Goal: Information Seeking & Learning: Check status

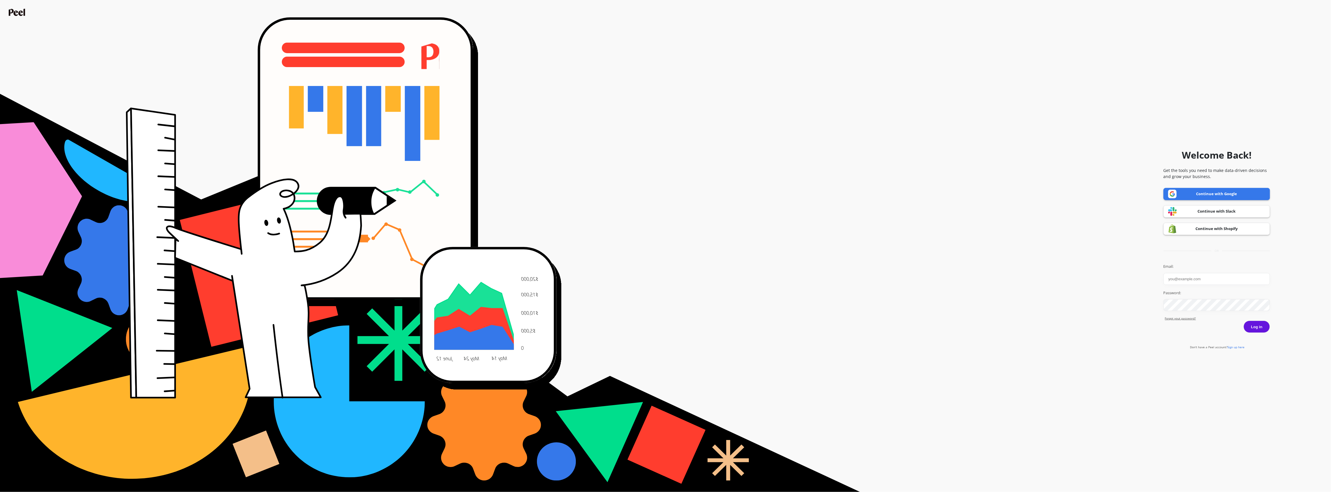
click at [1198, 231] on link "Continue with Shopify" at bounding box center [1217, 229] width 107 height 12
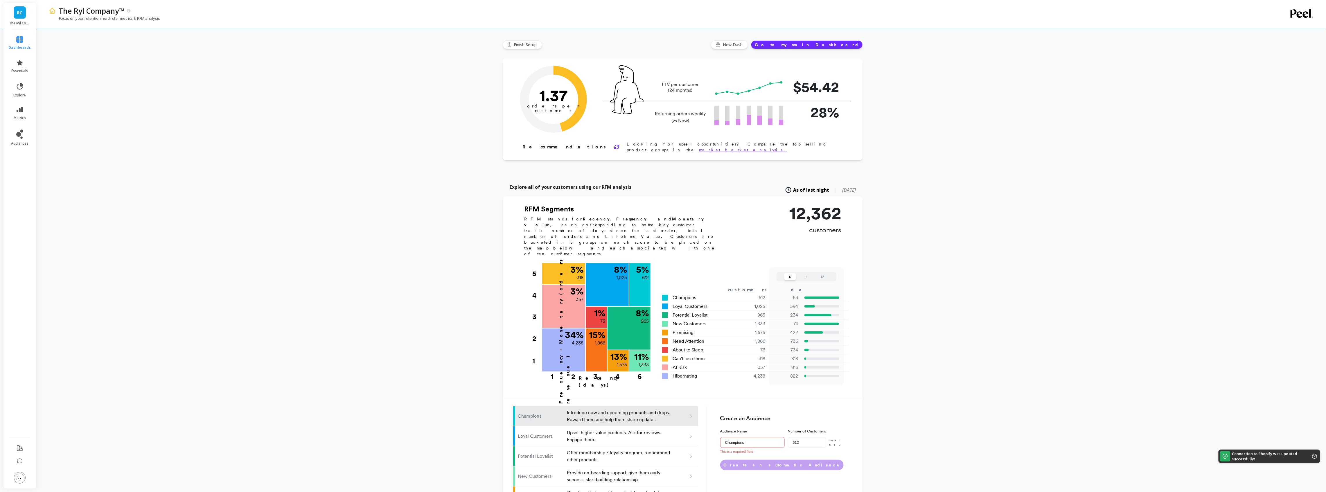
click at [18, 6] on link "RC" at bounding box center [20, 12] width 12 height 12
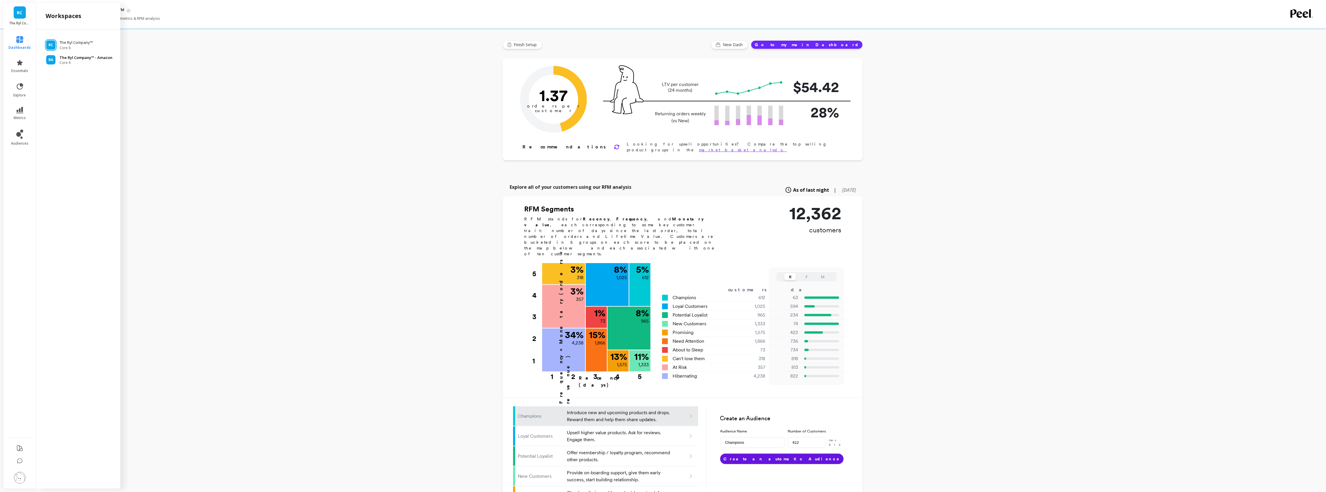
click at [75, 55] on p "The Ryl Company™ - Amazon" at bounding box center [86, 58] width 53 height 6
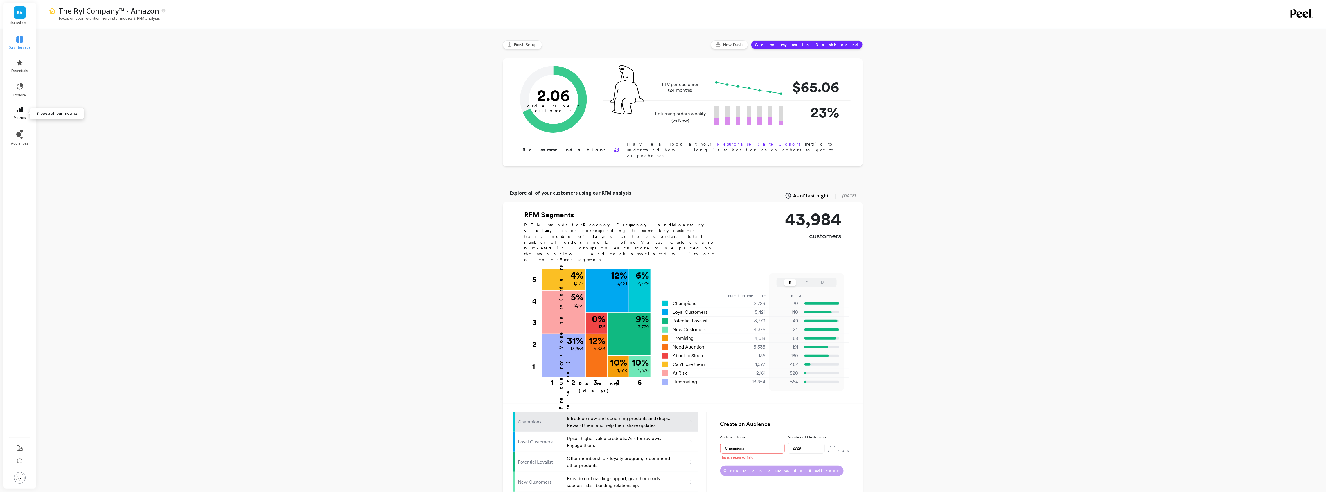
click at [21, 118] on span "metrics" at bounding box center [20, 118] width 12 height 5
click at [77, 44] on p "Cohorts Retention" at bounding box center [81, 41] width 53 height 6
click at [76, 158] on link "Average LTV per Customer" at bounding box center [82, 155] width 65 height 8
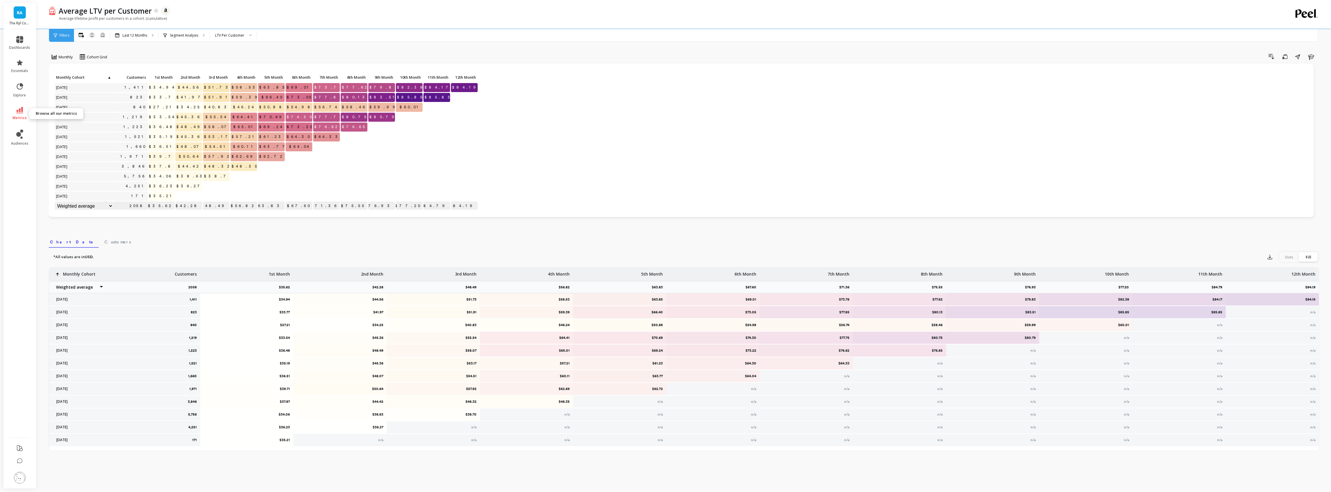
click at [19, 118] on span "metrics" at bounding box center [20, 118] width 14 height 5
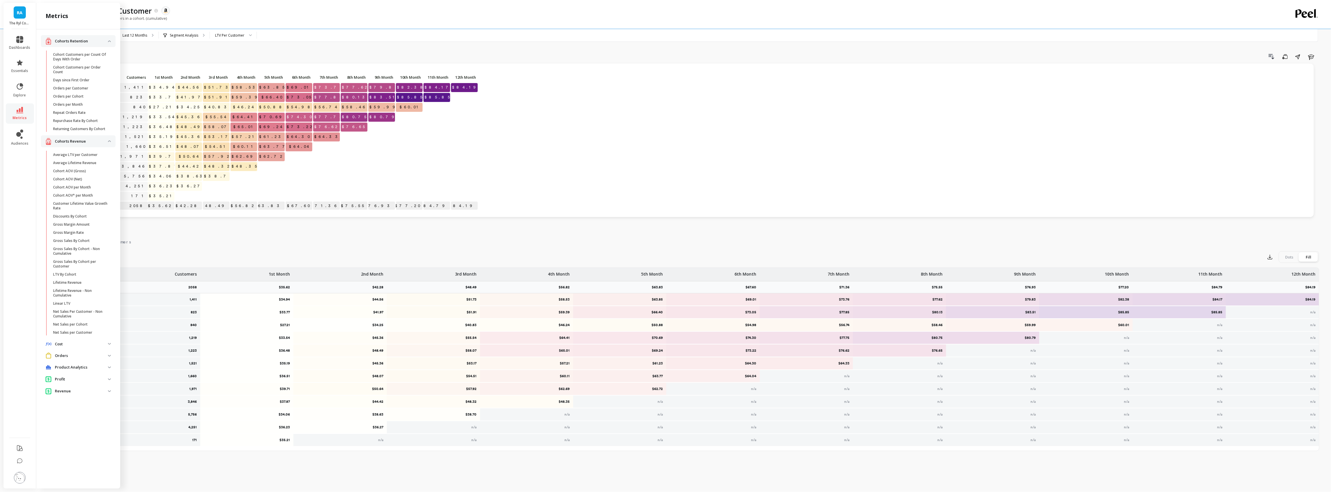
click at [89, 354] on p "Orders" at bounding box center [81, 356] width 53 height 6
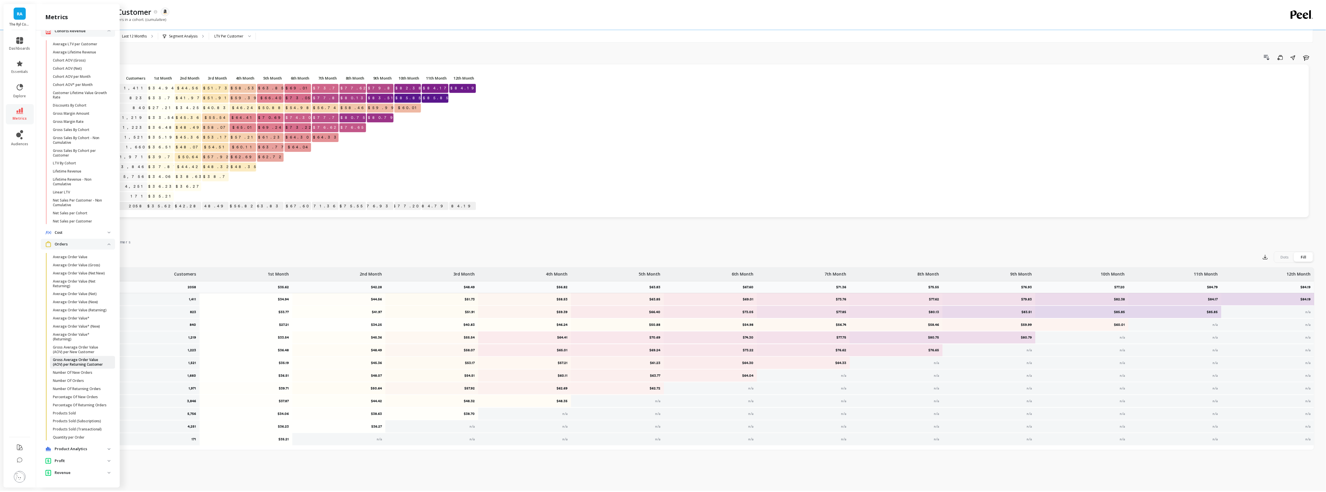
scroll to position [129, 0]
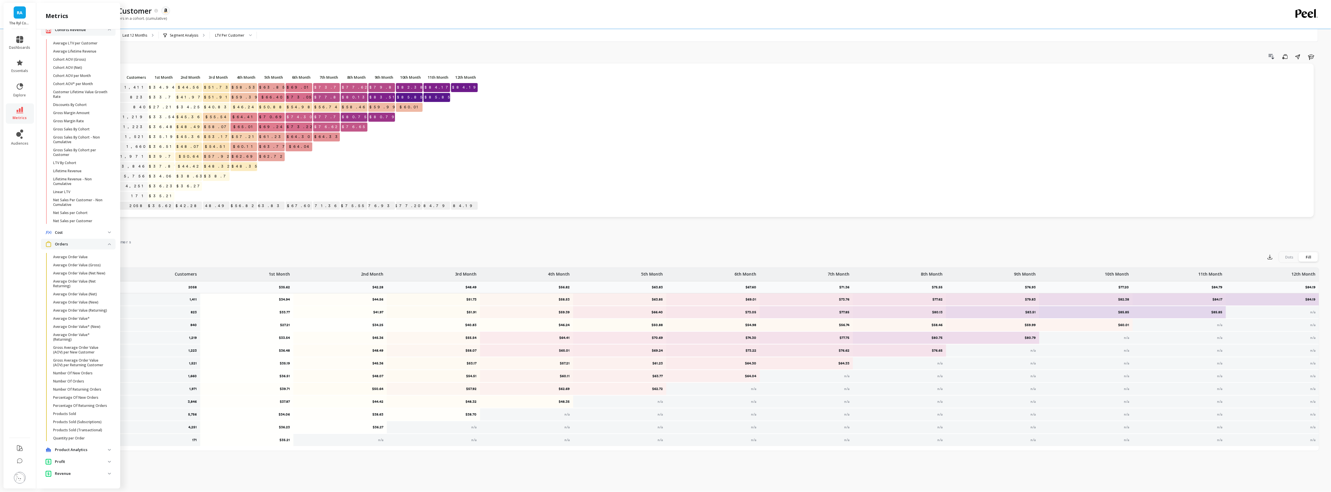
click at [88, 377] on link "Number Of Orders" at bounding box center [82, 381] width 65 height 8
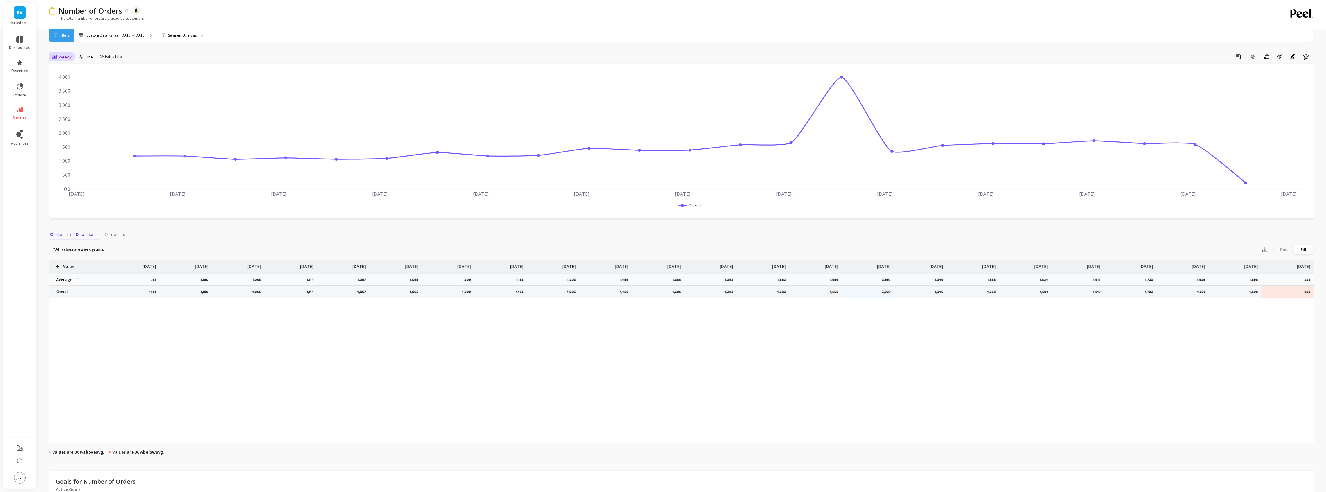
click at [70, 55] on span "Weekly" at bounding box center [65, 57] width 13 height 6
click at [72, 80] on div "Daily" at bounding box center [70, 81] width 33 height 6
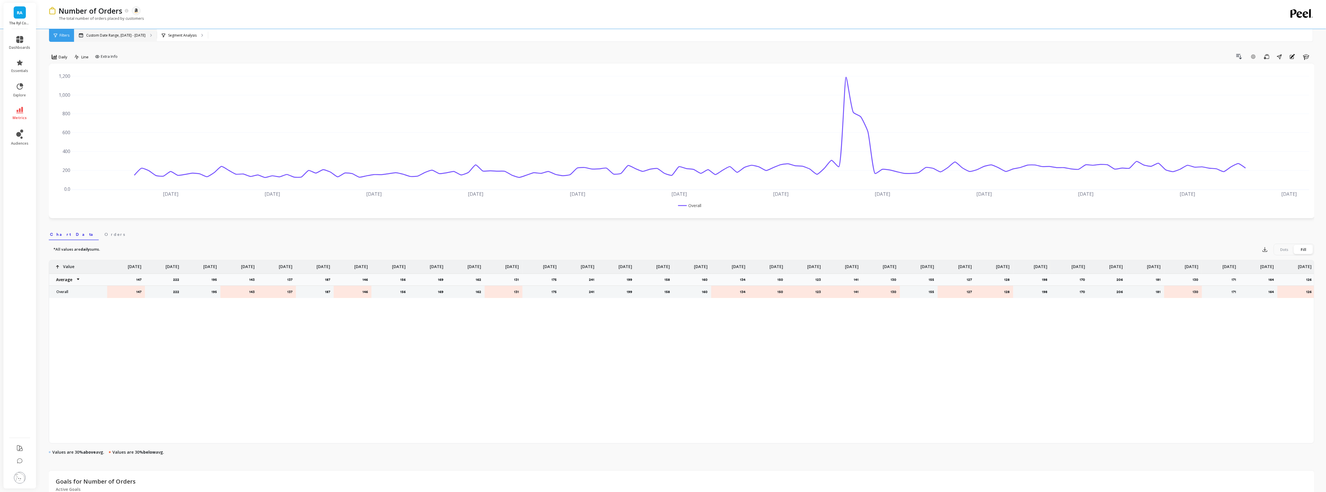
click at [104, 36] on div "Custom Date Range, Apr 1 - Sep 1" at bounding box center [115, 35] width 83 height 13
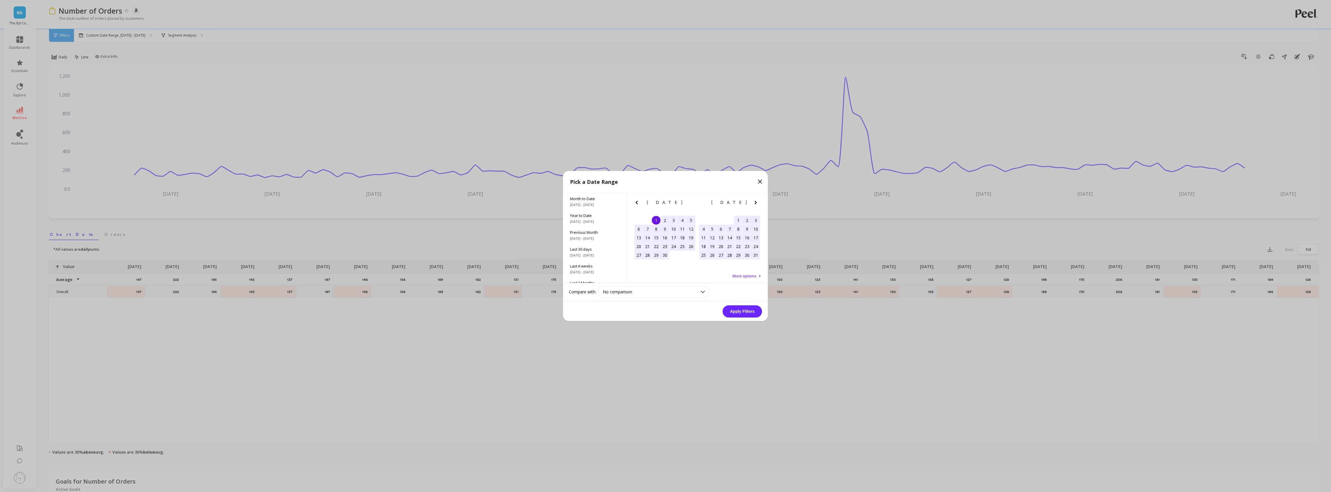
click at [752, 206] on div "May 2025 Su Mo Tu We Th Fr Sa" at bounding box center [730, 203] width 65 height 21
click at [754, 204] on icon "Next Month" at bounding box center [756, 202] width 7 height 7
click at [747, 219] on div "1" at bounding box center [747, 220] width 9 height 9
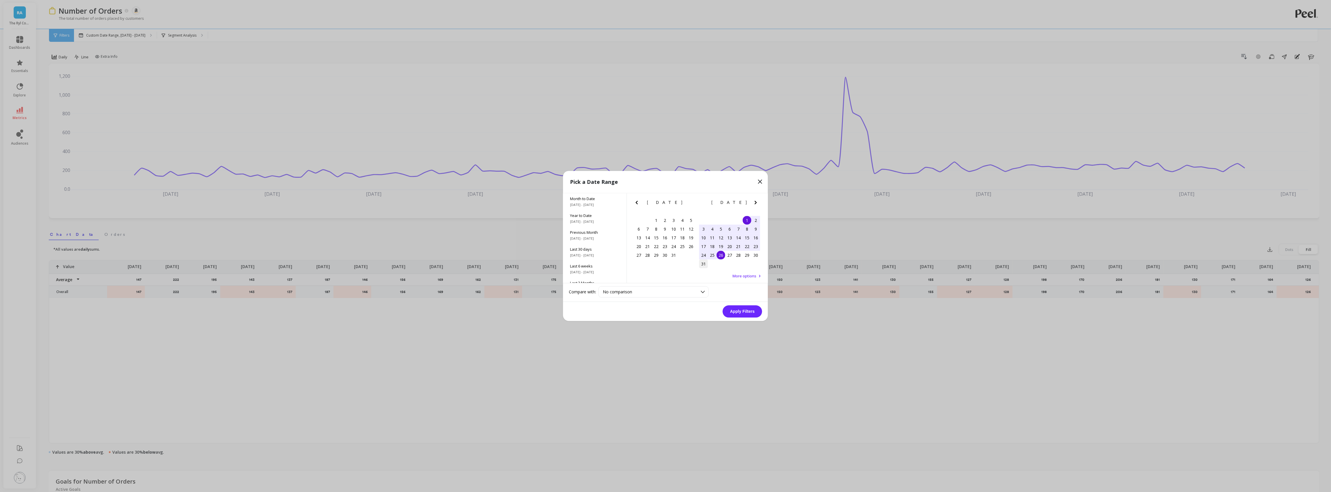
click at [705, 265] on div "31" at bounding box center [703, 264] width 9 height 9
click at [753, 312] on button "Apply Filters" at bounding box center [742, 311] width 39 height 12
